Goal: Find specific page/section: Find specific page/section

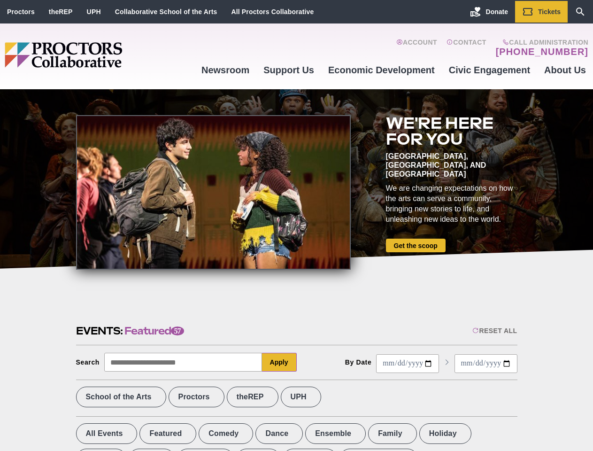
click at [296, 225] on div at bounding box center [213, 192] width 275 height 154
click at [494, 330] on div "Reset All" at bounding box center [494, 331] width 45 height 8
click at [279, 362] on button "Apply" at bounding box center [279, 362] width 35 height 19
